Goal: Navigation & Orientation: Find specific page/section

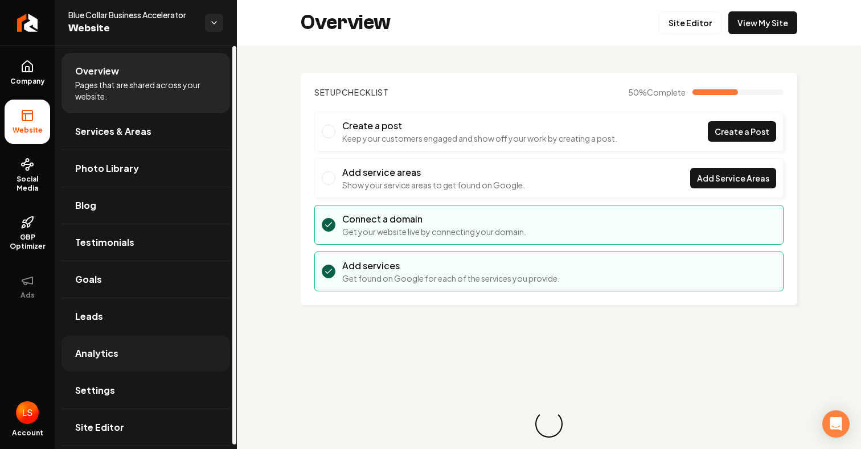
scroll to position [4, 0]
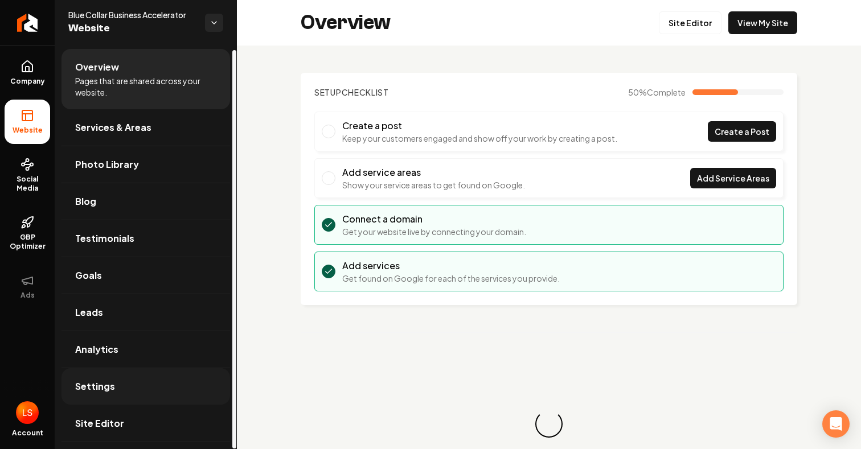
click at [121, 395] on link "Settings" at bounding box center [146, 386] width 169 height 36
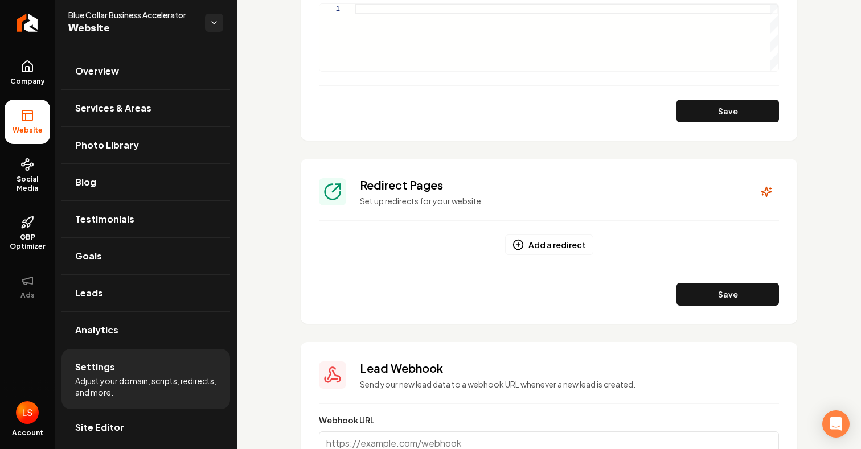
scroll to position [1122, 0]
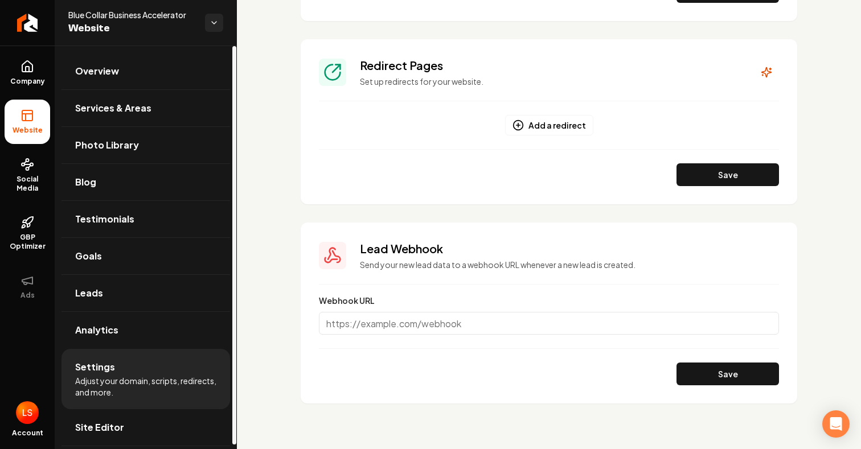
click at [136, 409] on li "Settings Adjust your domain, scripts, redirects, and more." at bounding box center [146, 379] width 169 height 60
click at [132, 420] on link "Site Editor" at bounding box center [146, 427] width 169 height 36
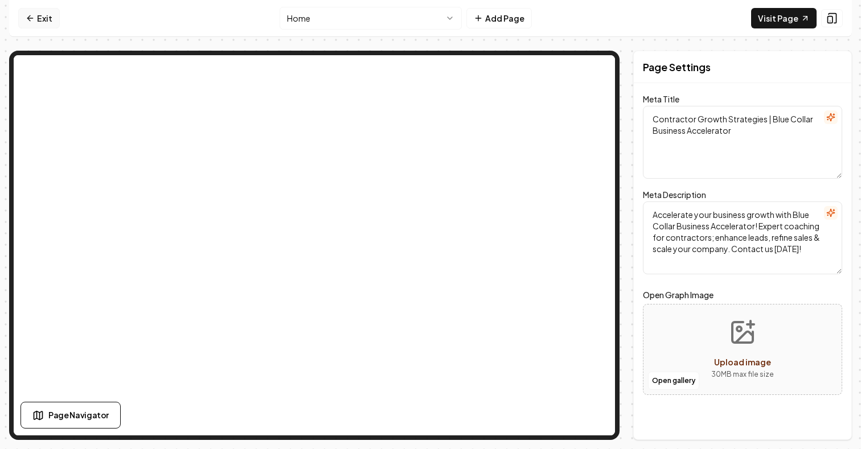
click at [38, 15] on link "Exit" at bounding box center [39, 18] width 42 height 21
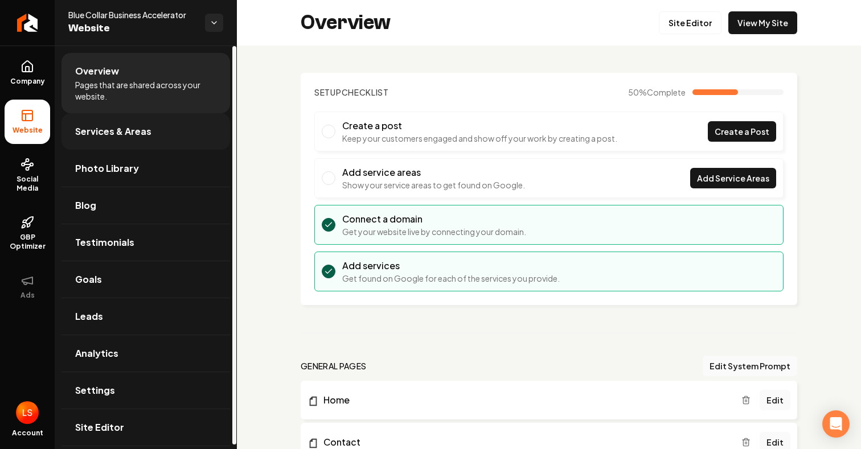
click at [143, 143] on link "Services & Areas" at bounding box center [146, 131] width 169 height 36
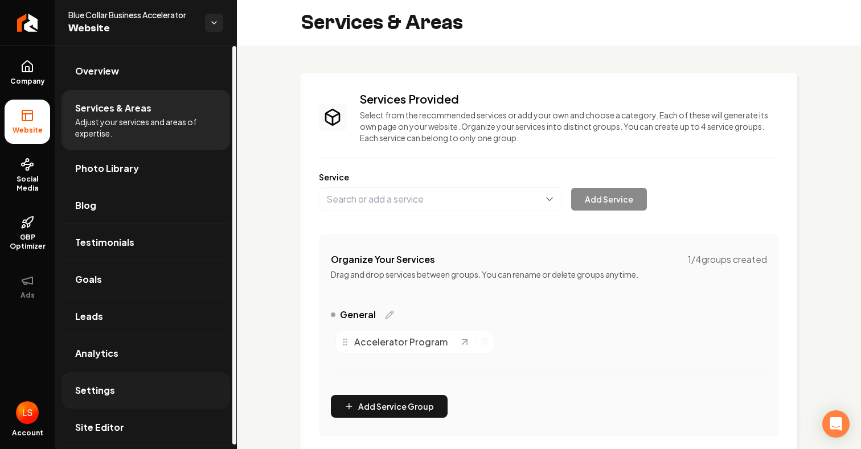
click at [106, 391] on span "Settings" at bounding box center [95, 391] width 40 height 14
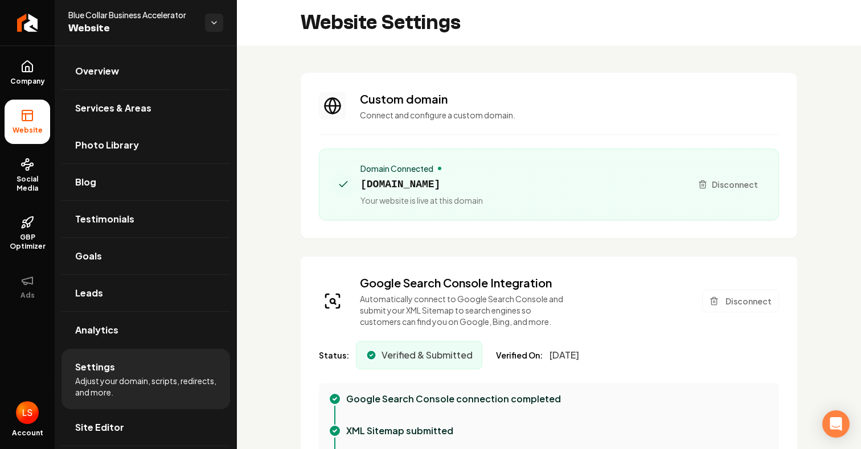
click at [24, 413] on img "Open user button" at bounding box center [27, 412] width 23 height 23
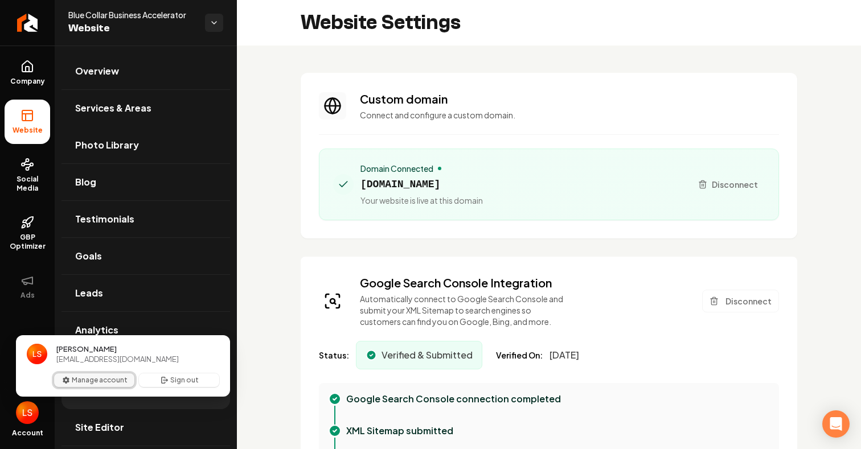
click at [81, 377] on button "Manage account" at bounding box center [94, 381] width 80 height 14
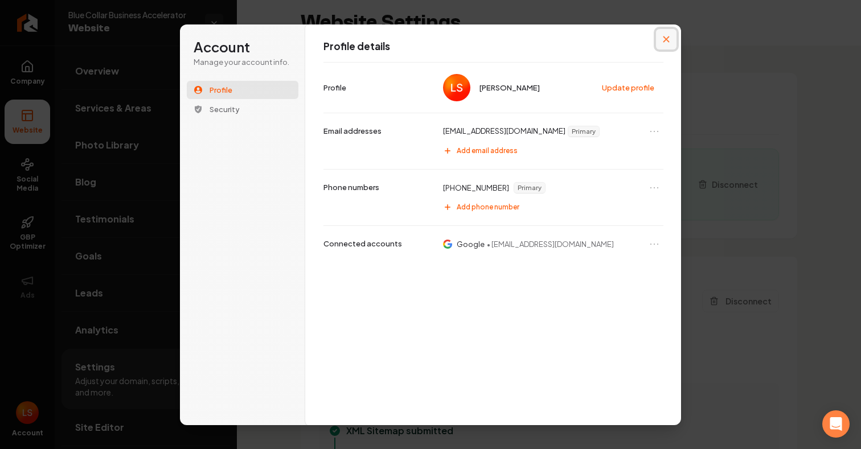
click at [670, 38] on button "Close modal" at bounding box center [666, 39] width 21 height 21
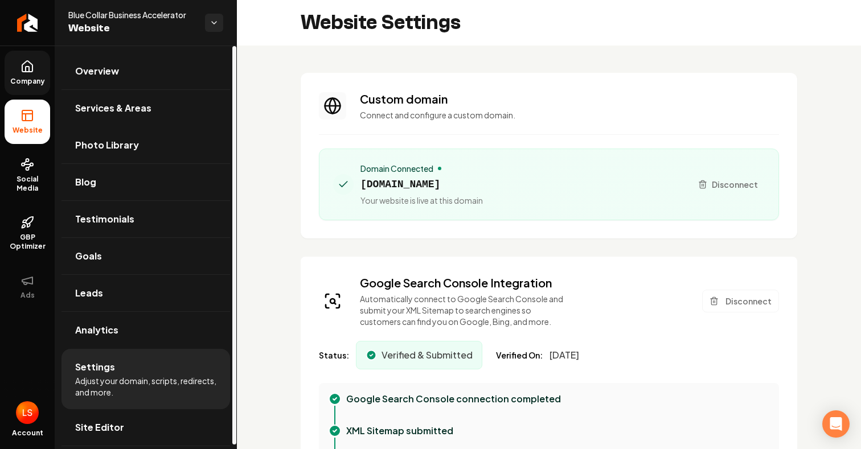
click at [32, 73] on link "Company" at bounding box center [28, 73] width 46 height 44
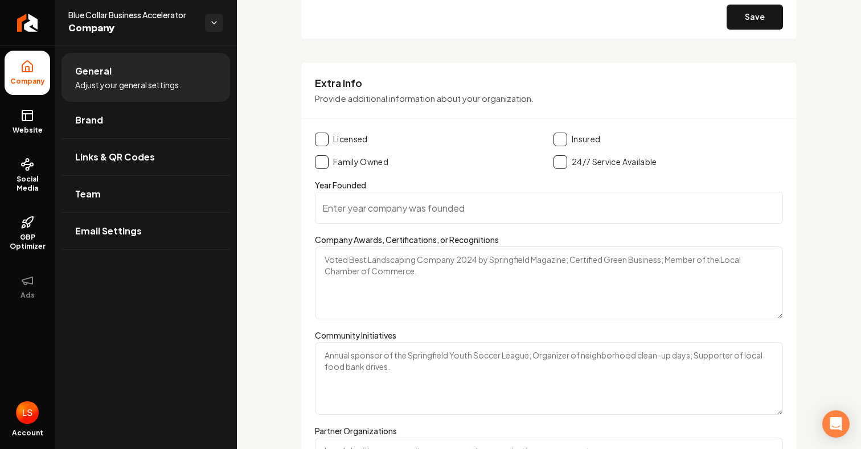
scroll to position [1597, 0]
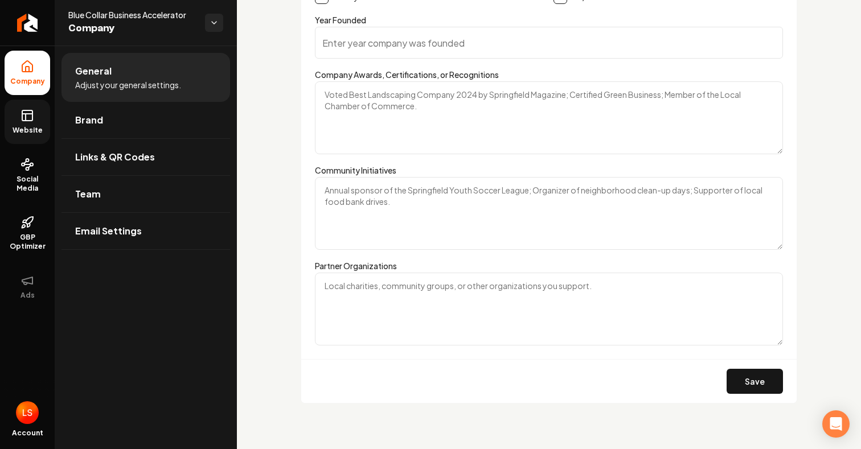
click at [28, 129] on span "Website" at bounding box center [27, 130] width 39 height 9
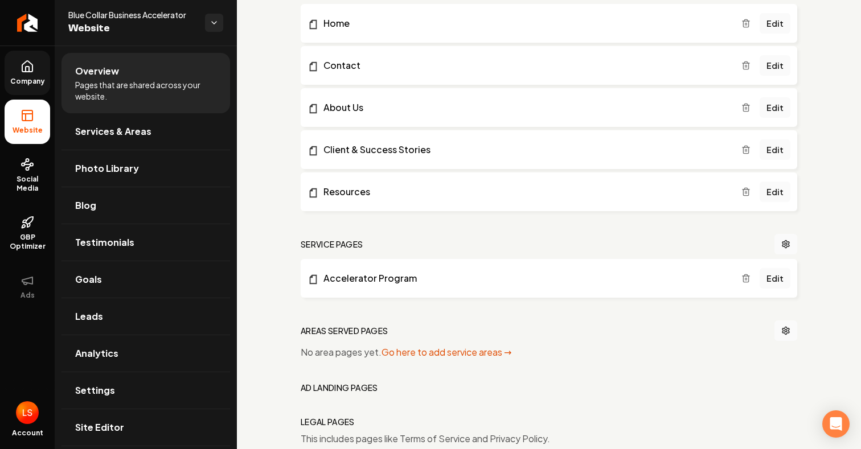
scroll to position [428, 0]
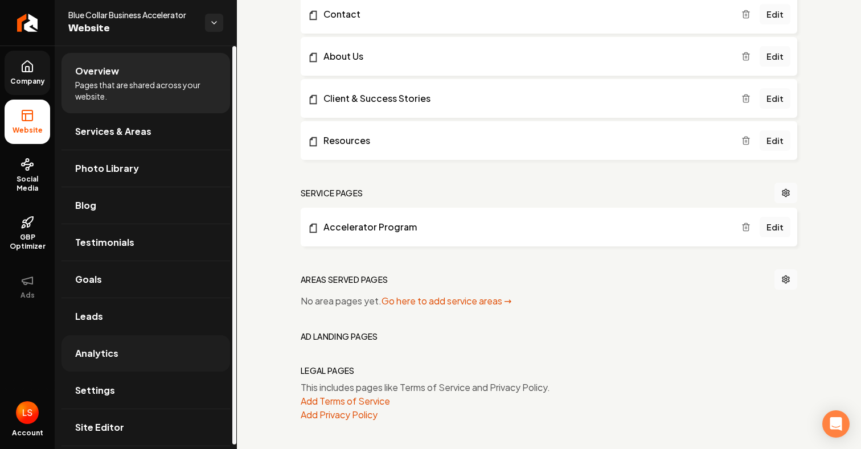
click at [119, 357] on link "Analytics" at bounding box center [146, 353] width 169 height 36
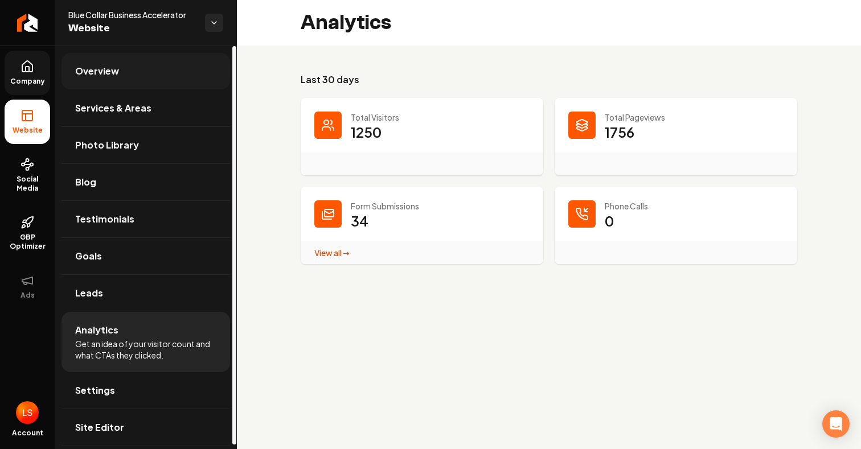
click at [134, 68] on link "Overview" at bounding box center [146, 71] width 169 height 36
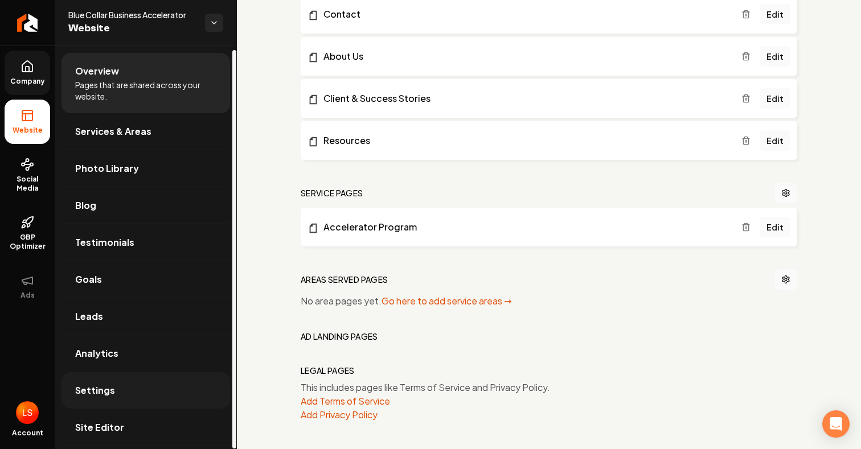
scroll to position [4, 0]
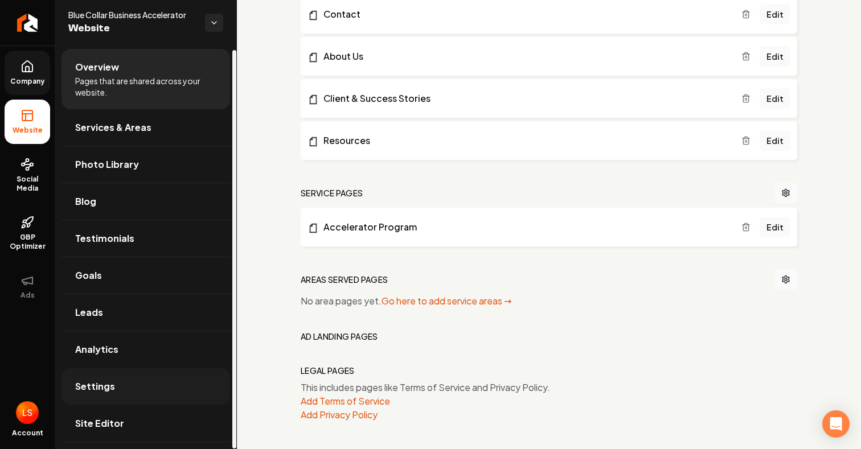
click at [136, 388] on link "Settings" at bounding box center [146, 386] width 169 height 36
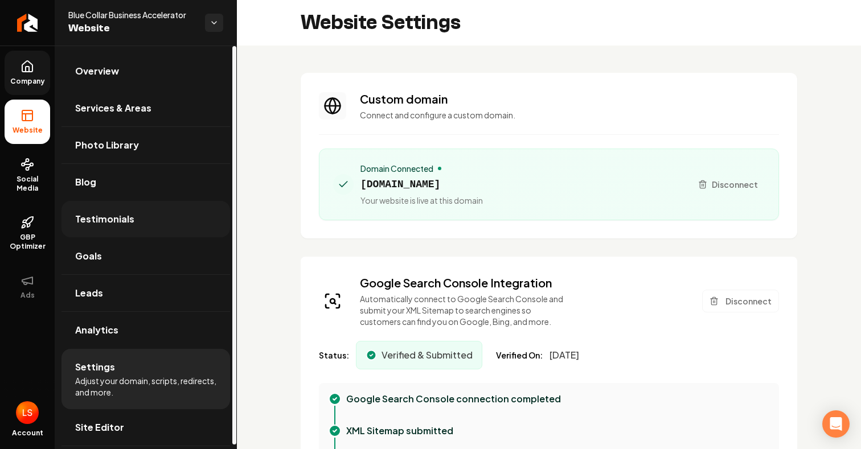
scroll to position [4, 0]
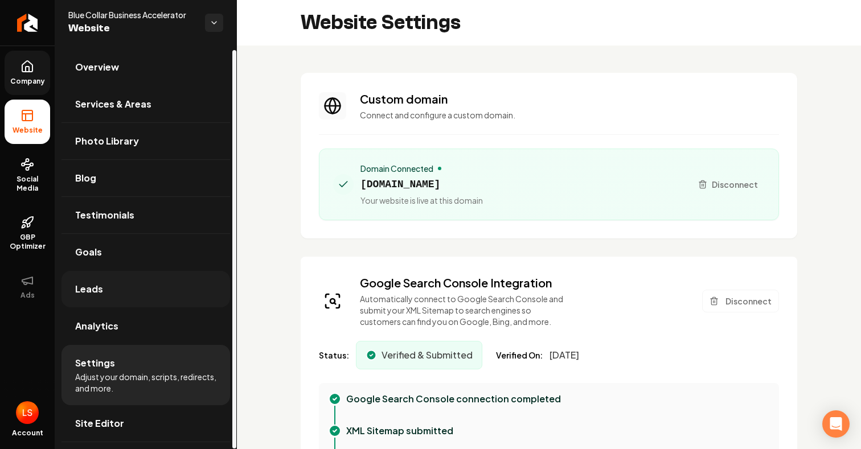
click at [100, 292] on span "Leads" at bounding box center [89, 289] width 28 height 14
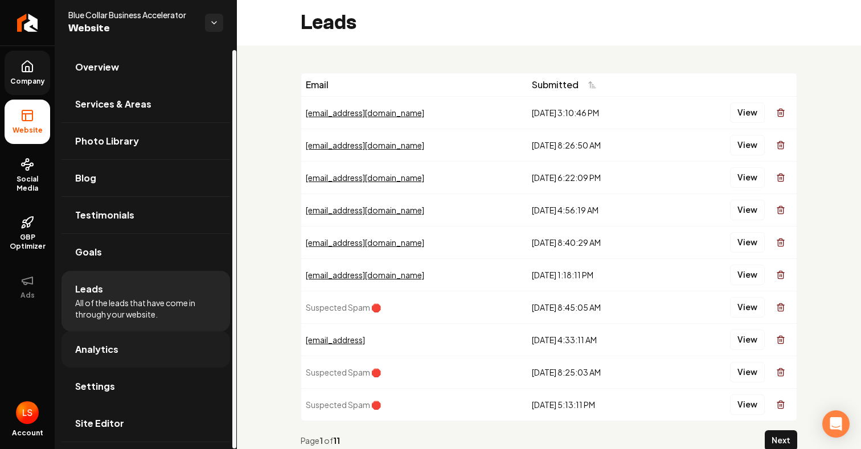
click at [134, 352] on link "Analytics" at bounding box center [146, 349] width 169 height 36
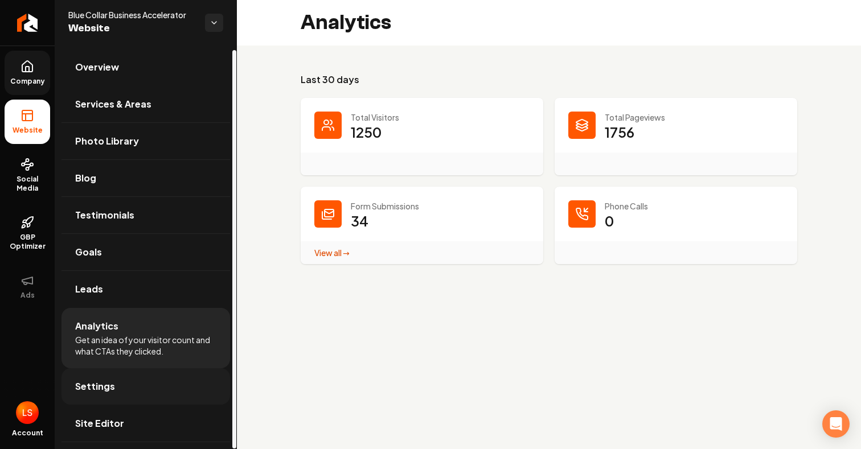
click at [130, 386] on link "Settings" at bounding box center [146, 386] width 169 height 36
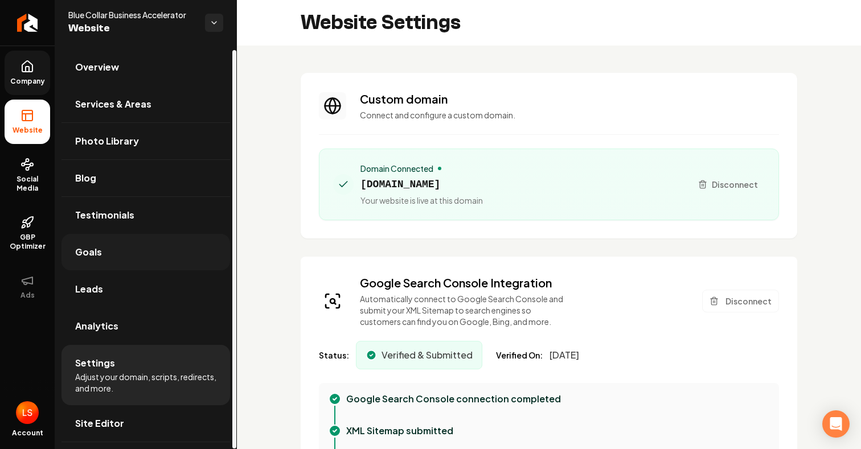
click at [132, 260] on link "Goals" at bounding box center [146, 252] width 169 height 36
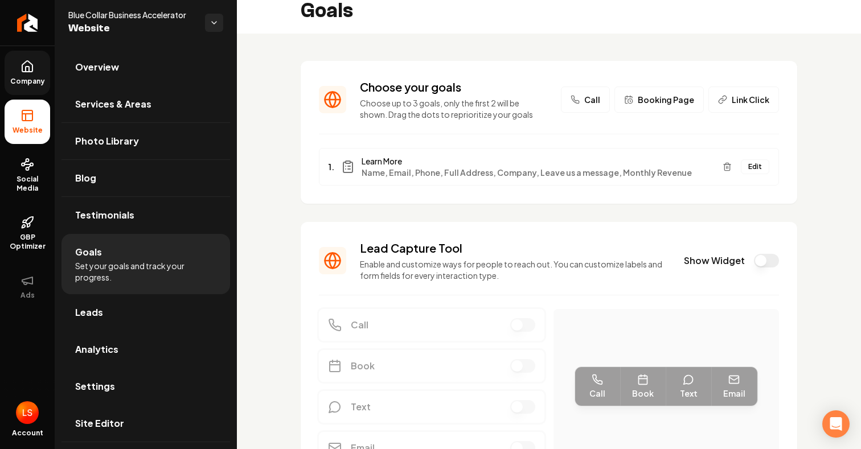
scroll to position [91, 0]
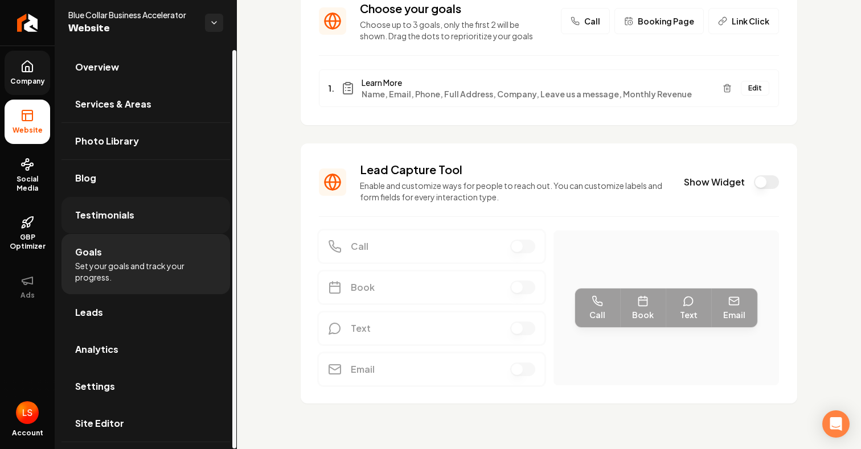
click at [151, 212] on link "Testimonials" at bounding box center [146, 215] width 169 height 36
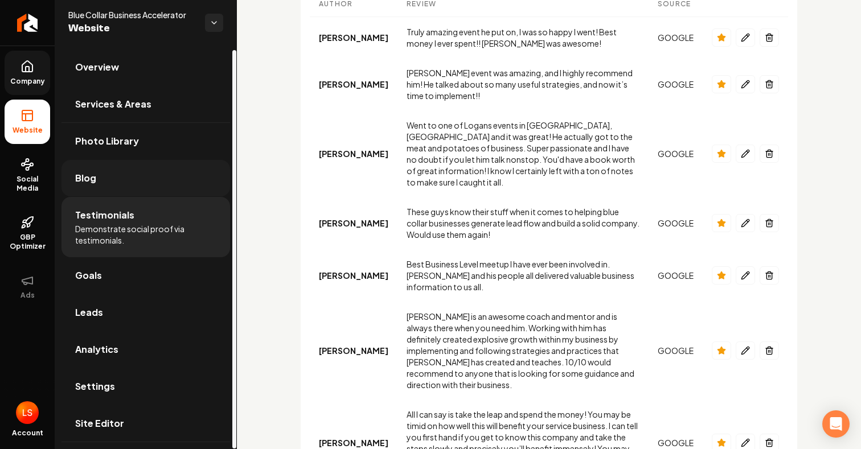
click at [179, 174] on link "Blog" at bounding box center [146, 178] width 169 height 36
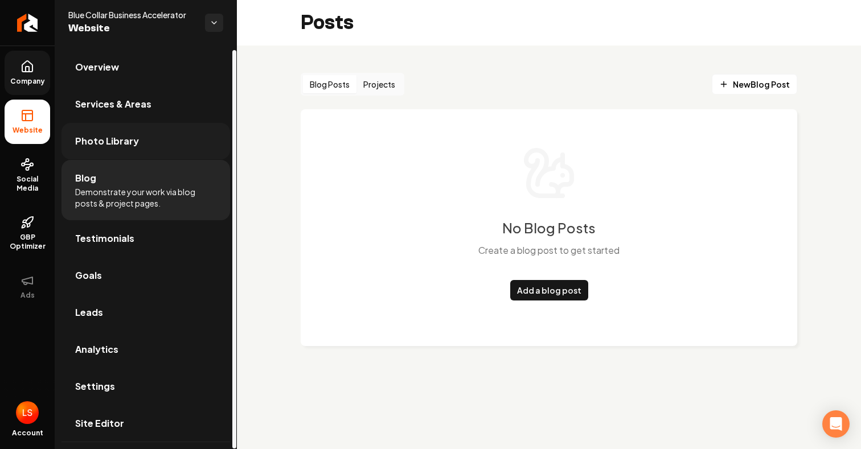
click at [178, 139] on link "Photo Library" at bounding box center [146, 141] width 169 height 36
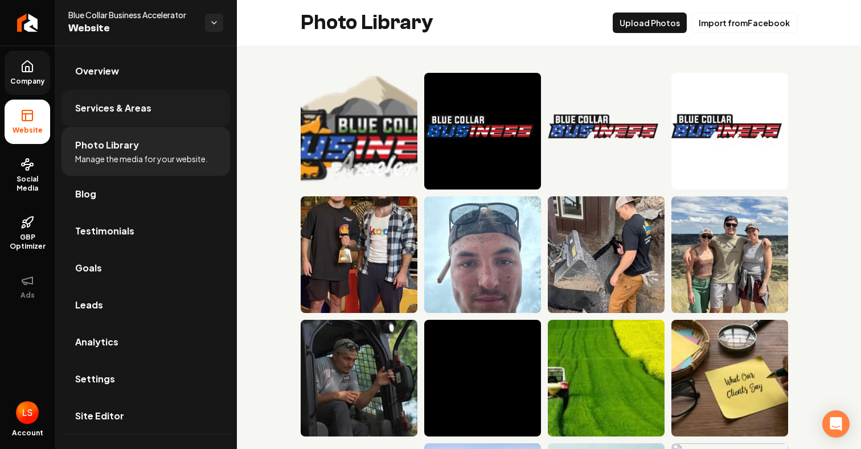
click at [181, 106] on link "Services & Areas" at bounding box center [146, 108] width 169 height 36
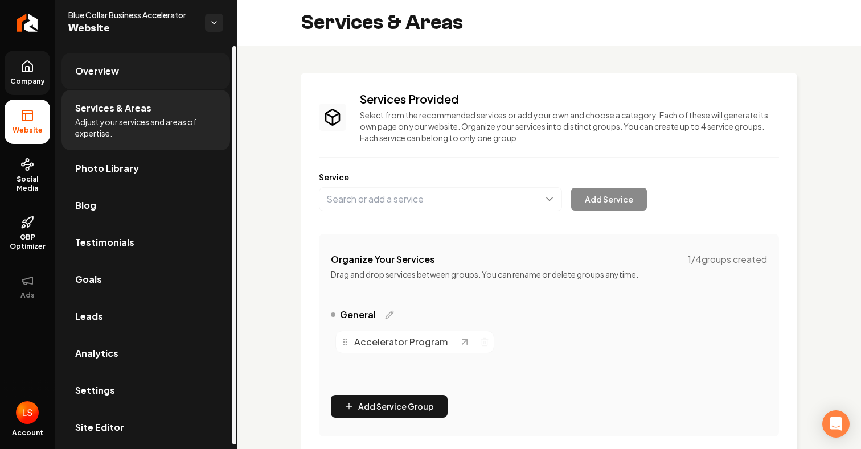
click at [169, 87] on link "Overview" at bounding box center [146, 71] width 169 height 36
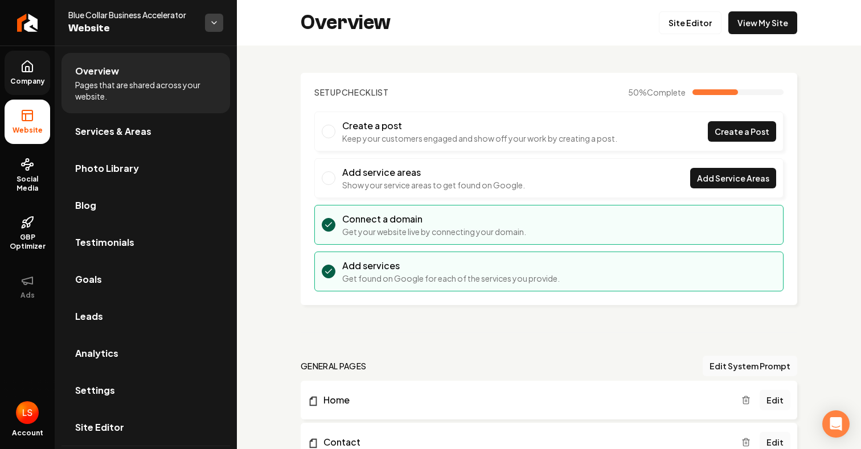
click at [206, 23] on html "Company Website Social Media GBP Optimizer Ads Account Blue Collar Business Acc…" at bounding box center [430, 224] width 861 height 449
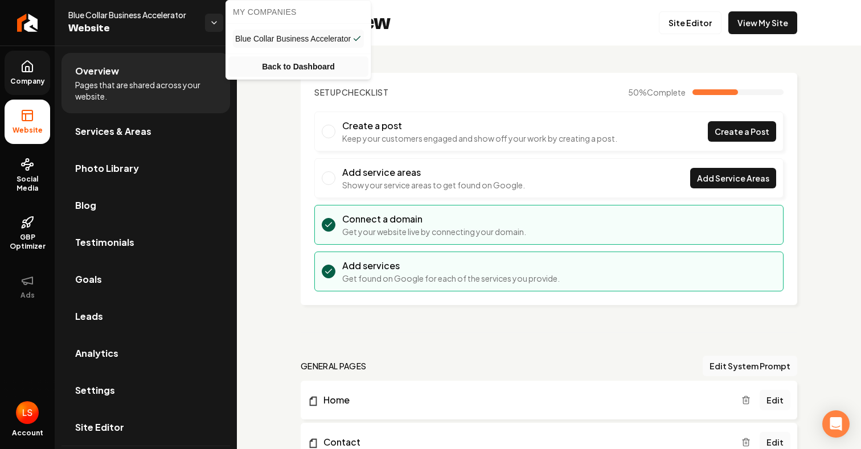
click at [277, 66] on link "Back to Dashboard" at bounding box center [298, 66] width 140 height 21
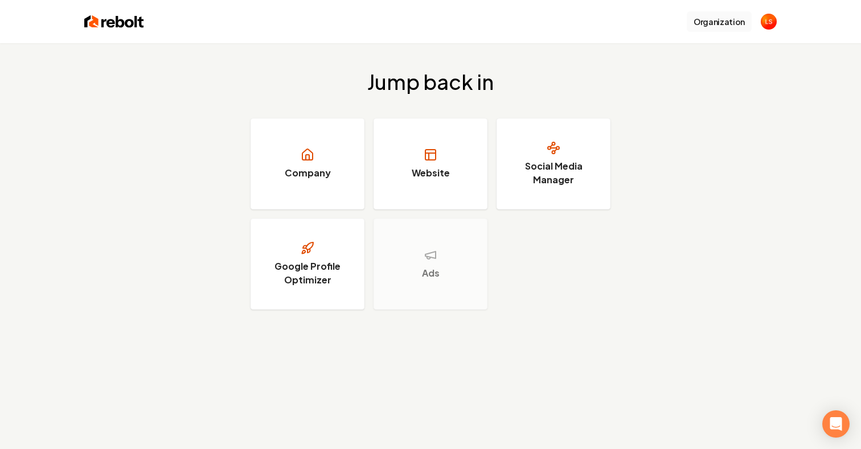
click at [735, 19] on button "Organization" at bounding box center [719, 21] width 65 height 21
click at [762, 22] on img "Open user button" at bounding box center [769, 22] width 16 height 16
click at [734, 154] on div "Jump back in Company Website Social Media Manager Google Profile Optimizer Ads" at bounding box center [430, 190] width 861 height 294
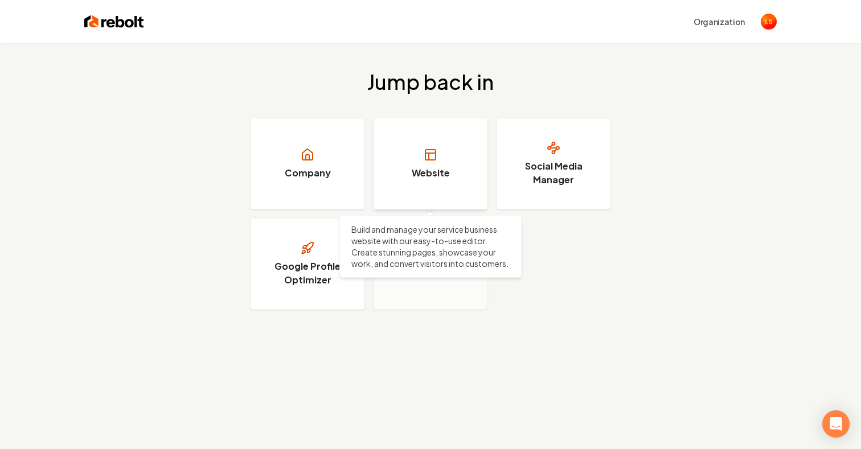
click at [435, 159] on rect at bounding box center [430, 155] width 10 height 10
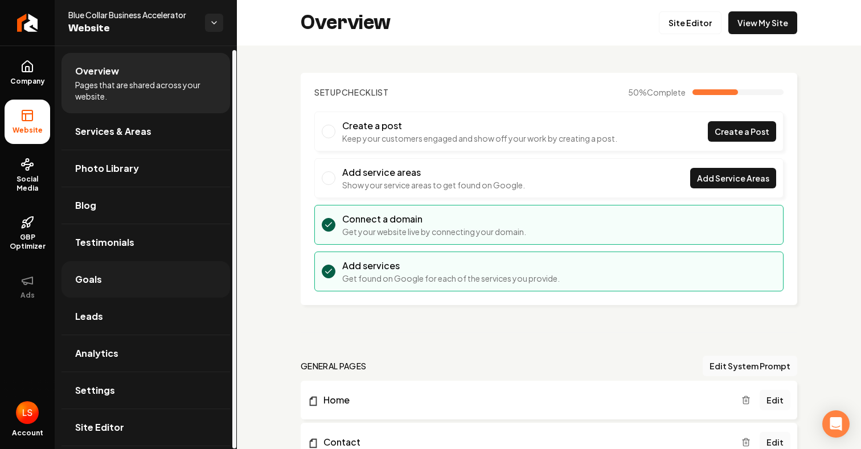
scroll to position [4, 0]
